Goal: Task Accomplishment & Management: Manage account settings

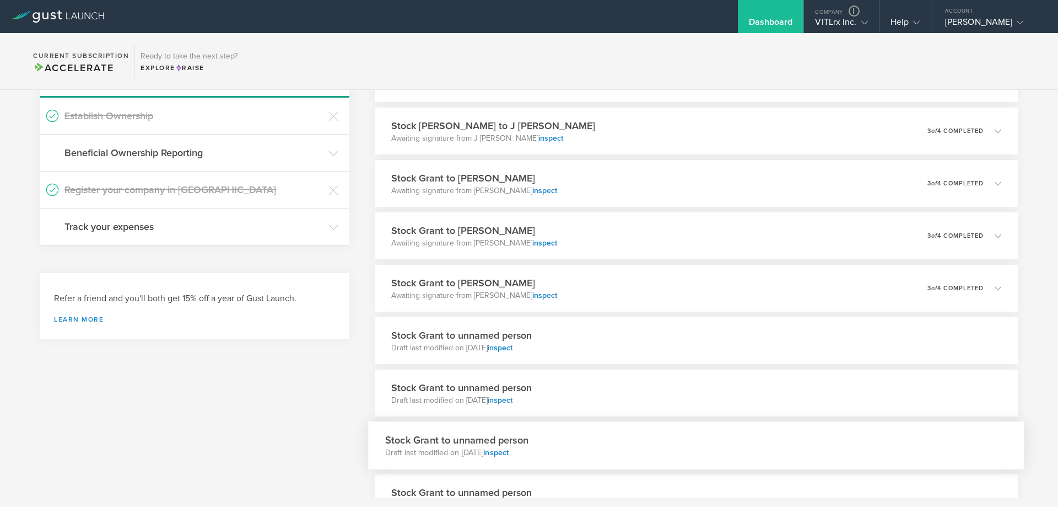
scroll to position [110, 0]
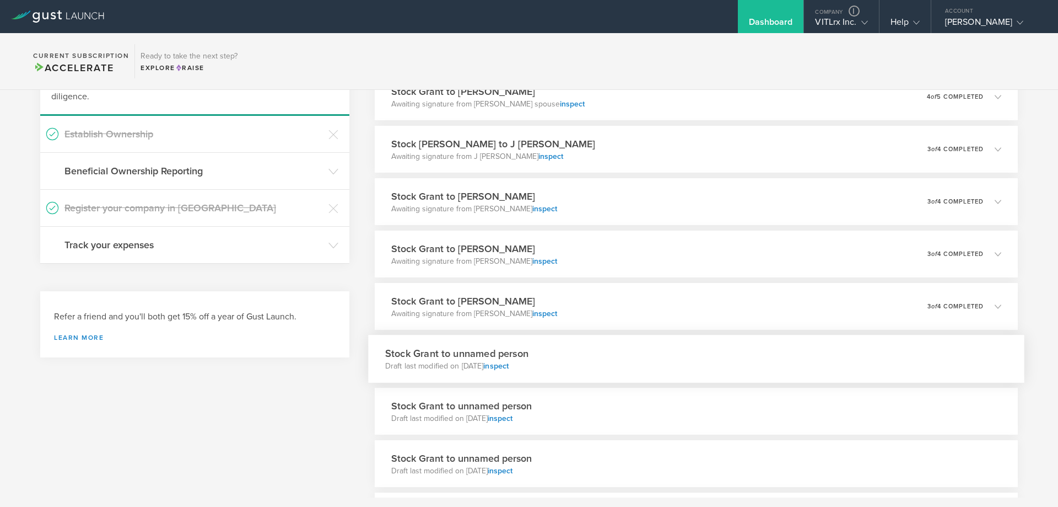
click at [636, 361] on div "Stock Grant to unnamed person Draft last modified on [DATE] inspect" at bounding box center [696, 359] width 656 height 48
click at [636, 361] on div "Stock Grant to unnamed person Draft last modified on [DATE] inspect" at bounding box center [696, 364] width 656 height 48
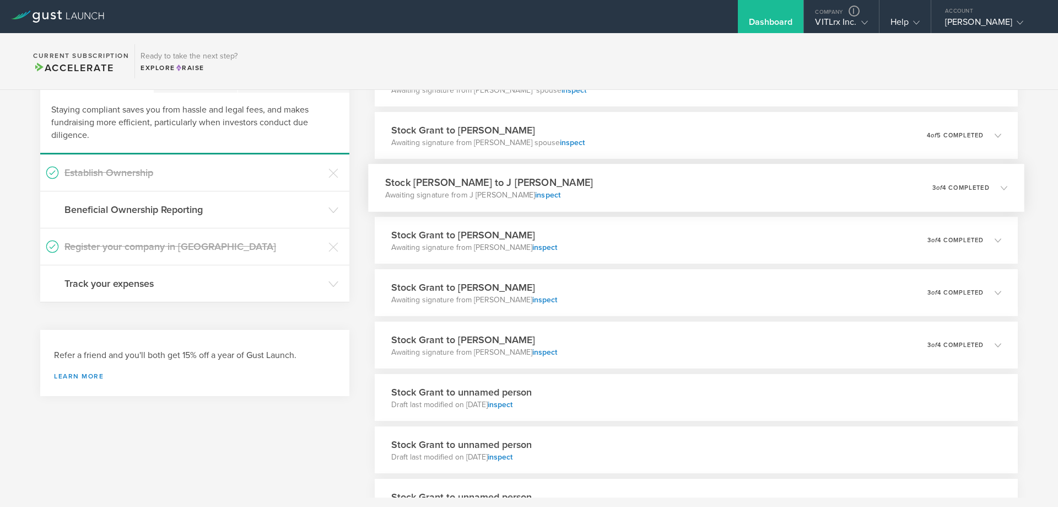
scroll to position [220, 0]
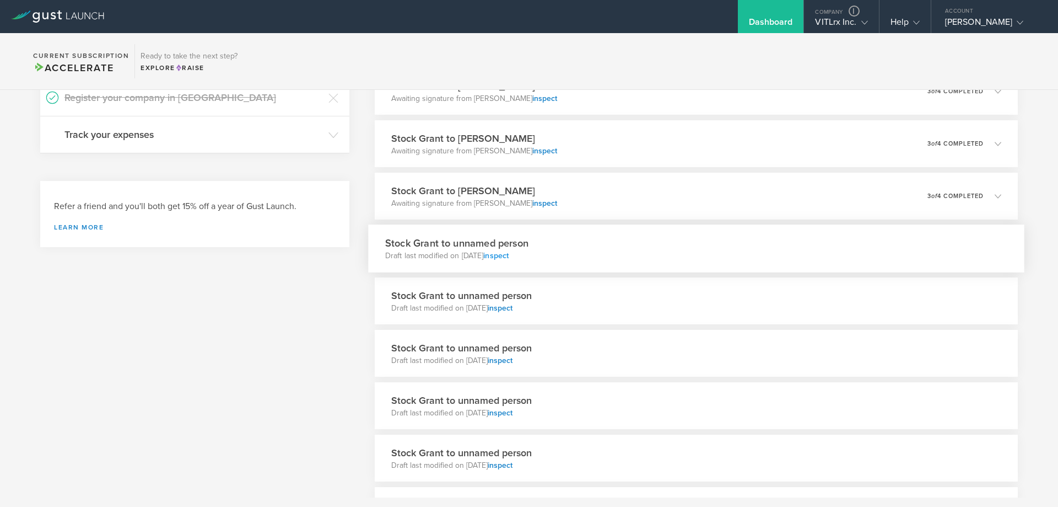
click at [509, 252] on link "inspect" at bounding box center [495, 255] width 25 height 9
